Goal: Find contact information: Find contact information

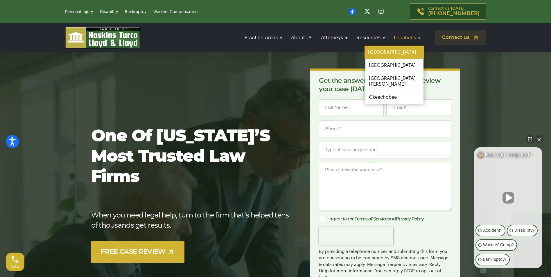
click at [389, 50] on link "[GEOGRAPHIC_DATA]" at bounding box center [395, 52] width 60 height 13
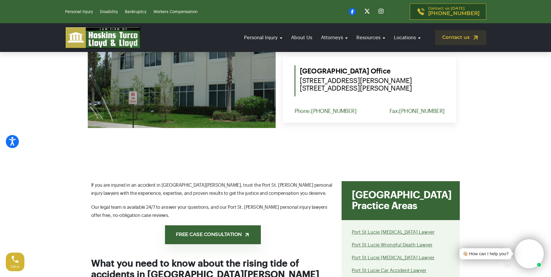
scroll to position [283, 0]
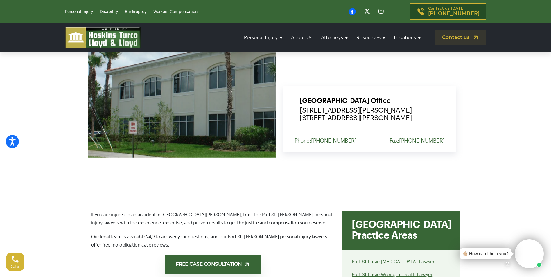
drag, startPoint x: 407, startPoint y: 117, endPoint x: 297, endPoint y: 107, distance: 110.7
click at [297, 107] on div "[GEOGRAPHIC_DATA] Office [STREET_ADDRESS][PERSON_NAME] [STREET_ADDRESS][PERSON_…" at bounding box center [370, 110] width 150 height 31
copy span "[STREET_ADDRESS][PERSON_NAME] [STREET_ADDRESS][PERSON_NAME]"
